Goal: Information Seeking & Learning: Understand process/instructions

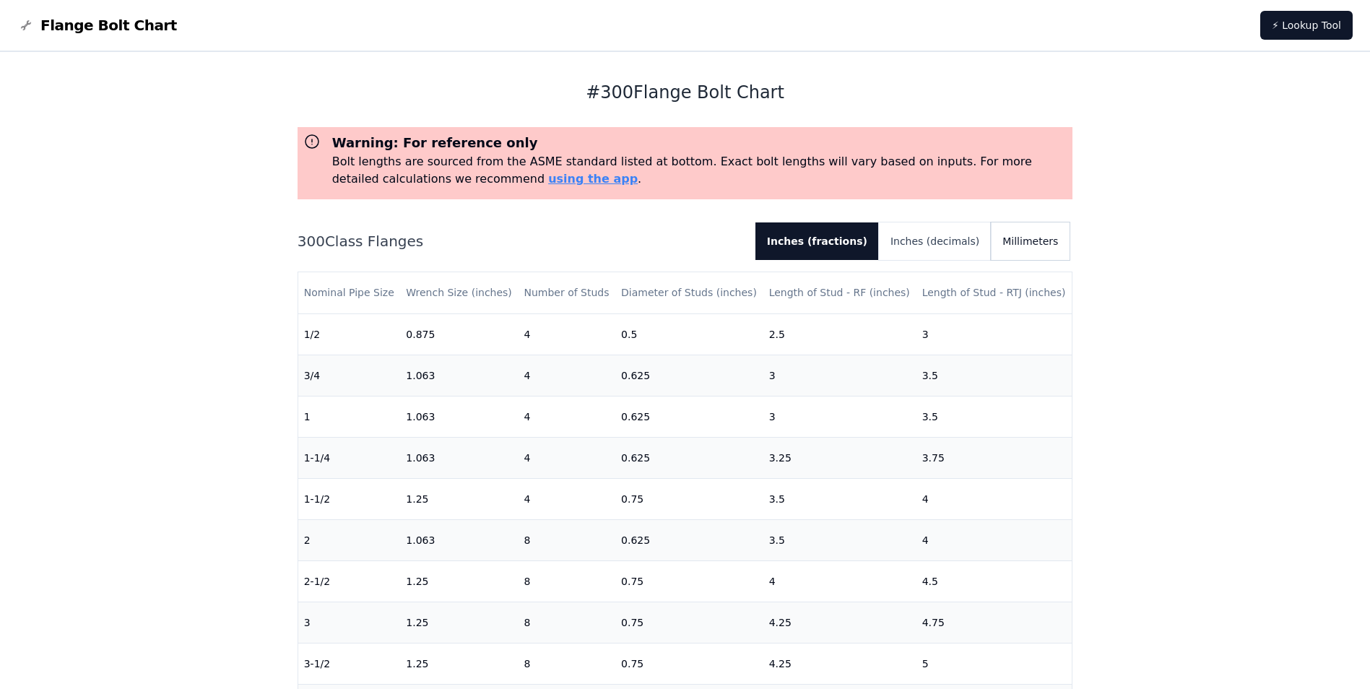
click at [1020, 243] on button "Millimeters" at bounding box center [1030, 241] width 79 height 38
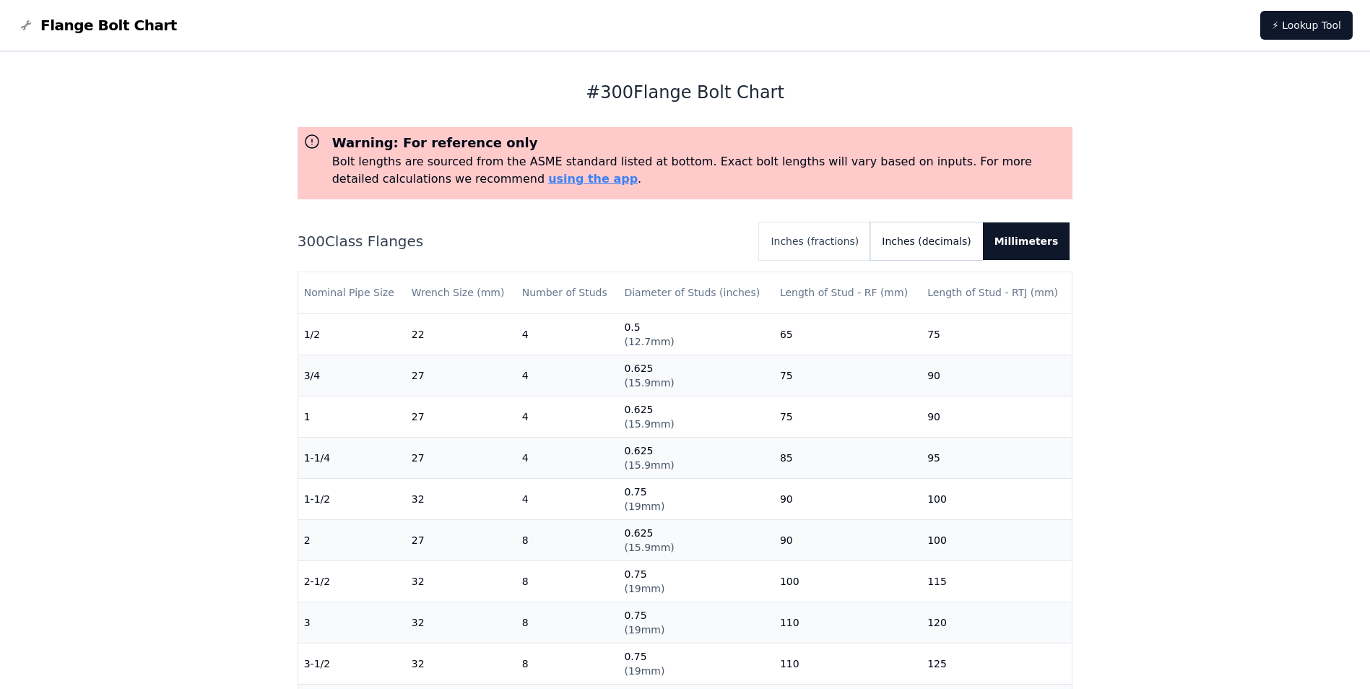
click at [938, 240] on button "Inches (decimals)" at bounding box center [926, 241] width 112 height 38
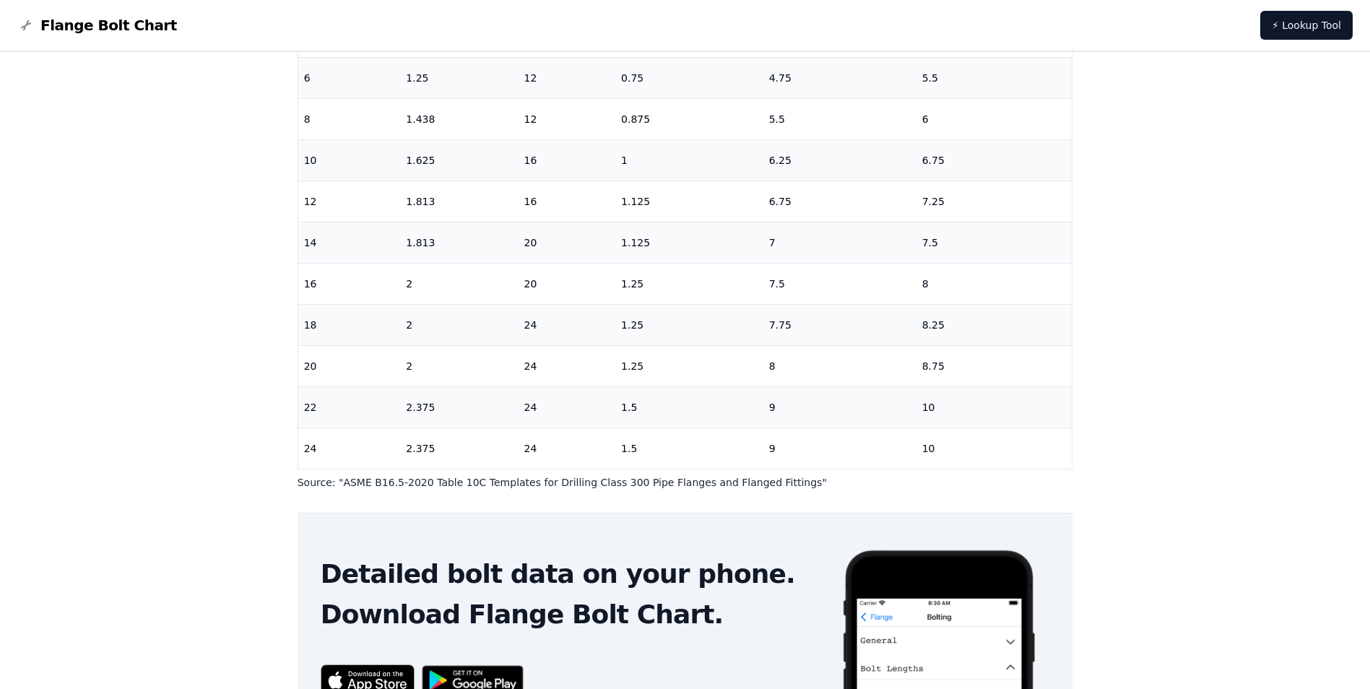
scroll to position [289, 0]
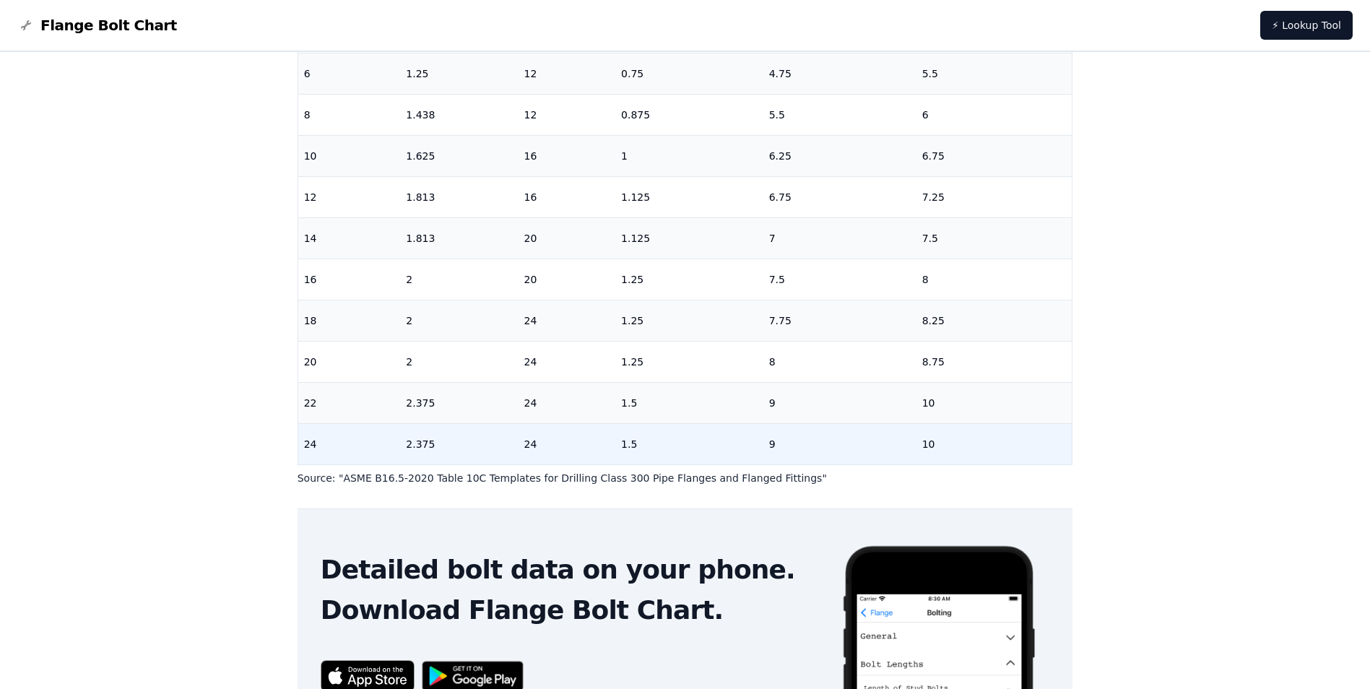
click at [309, 433] on td "24" at bounding box center [349, 443] width 103 height 41
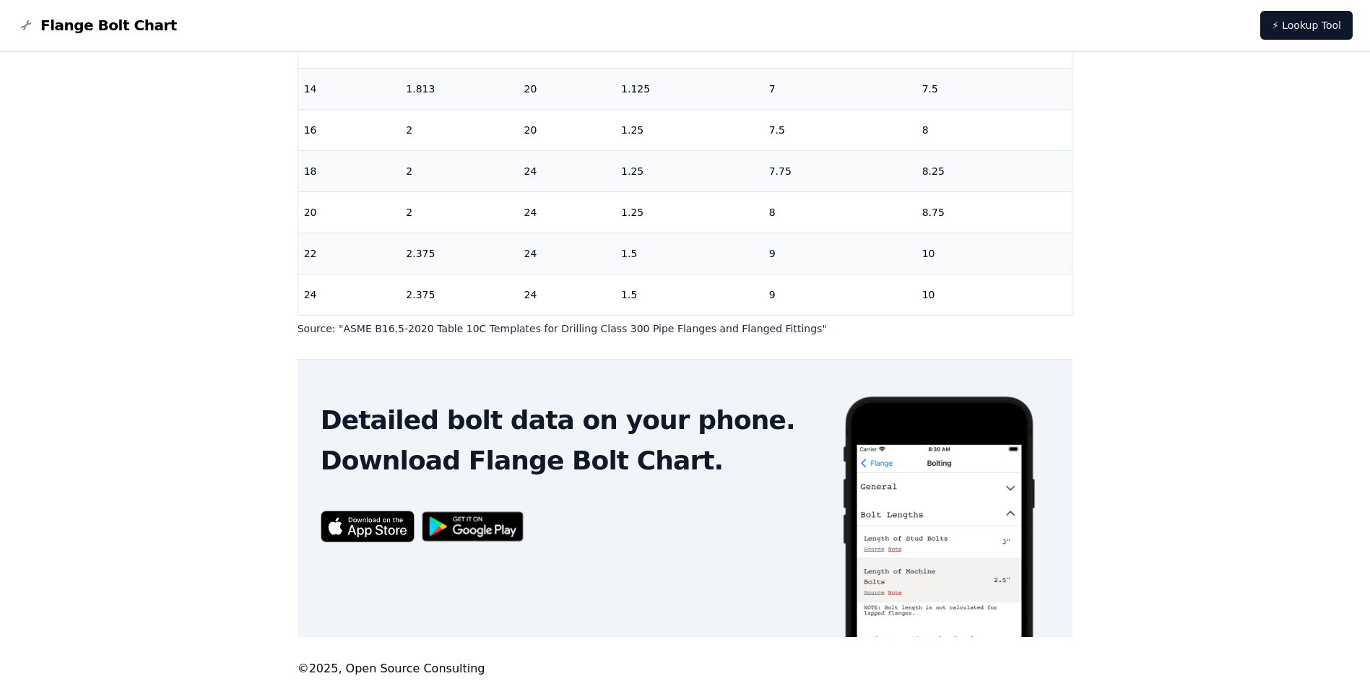
scroll to position [435, 0]
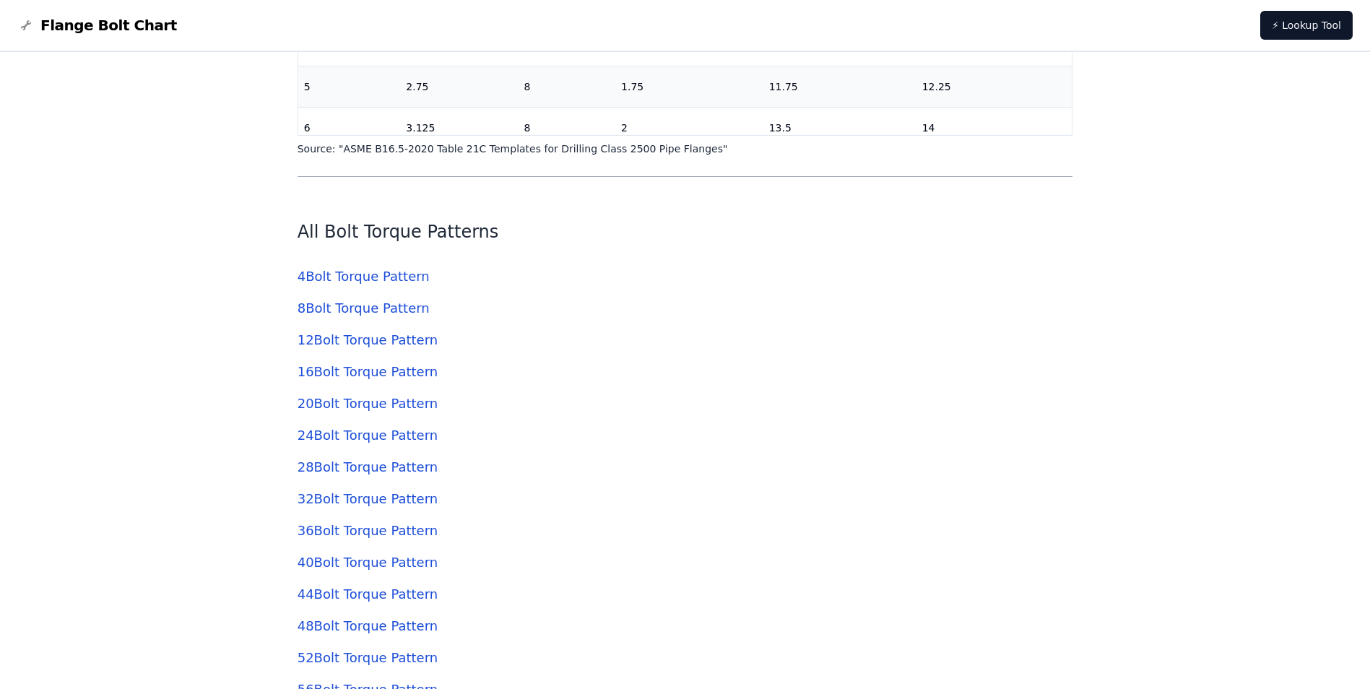
scroll to position [4404, 0]
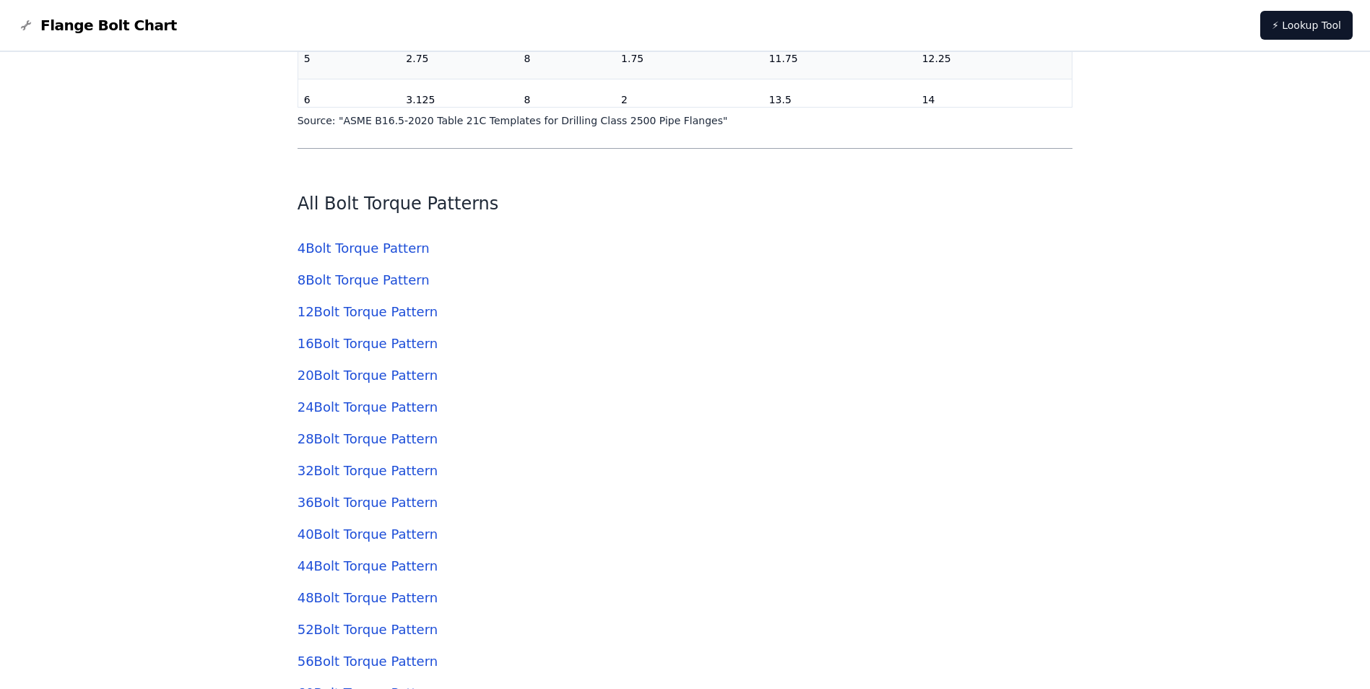
click at [352, 408] on link "24 Bolt Torque Pattern" at bounding box center [367, 406] width 140 height 15
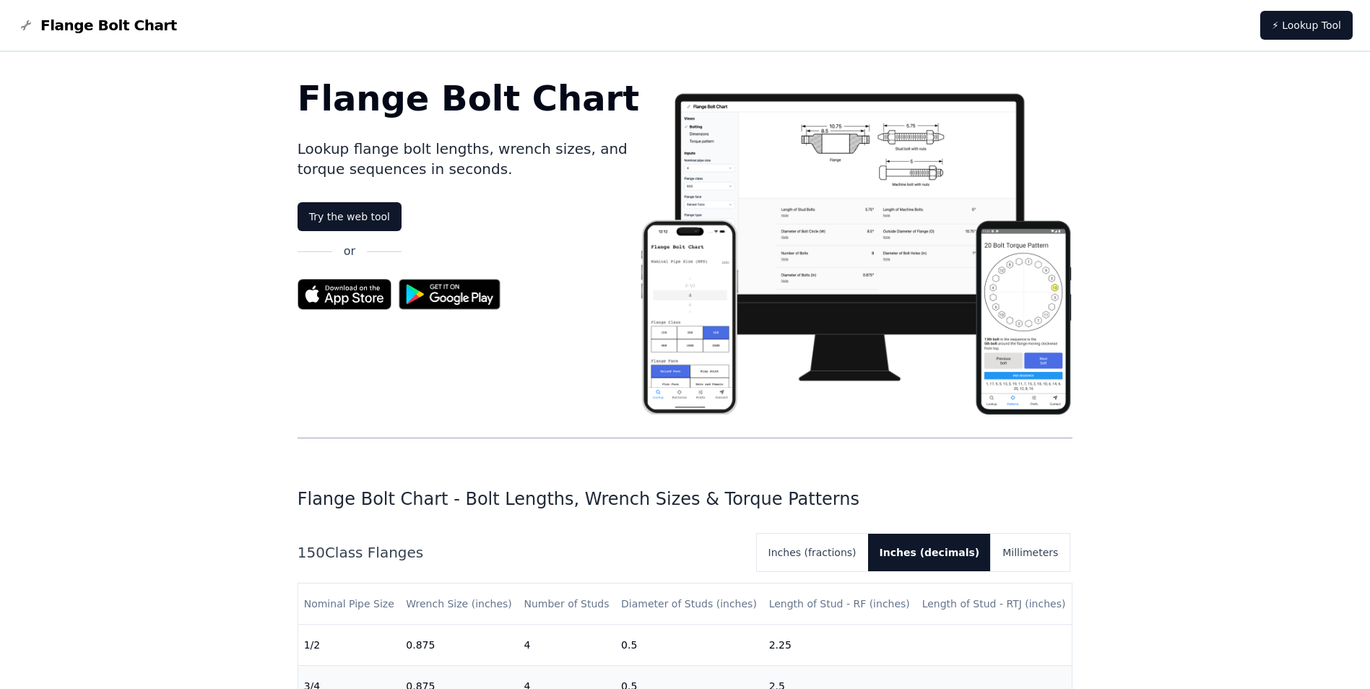
scroll to position [4404, 0]
